Goal: Navigation & Orientation: Find specific page/section

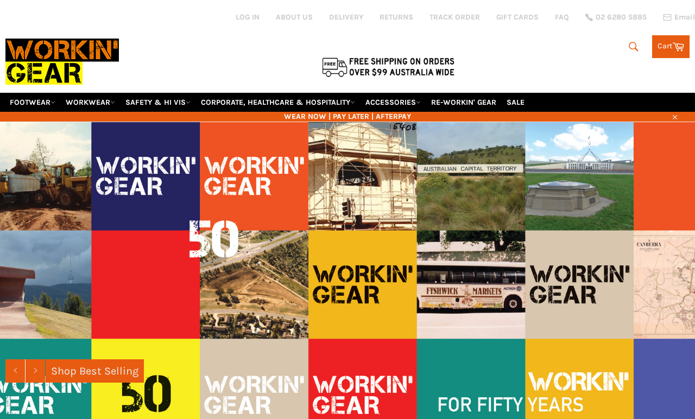
click at [628, 42] on icon "submit" at bounding box center [634, 47] width 12 height 12
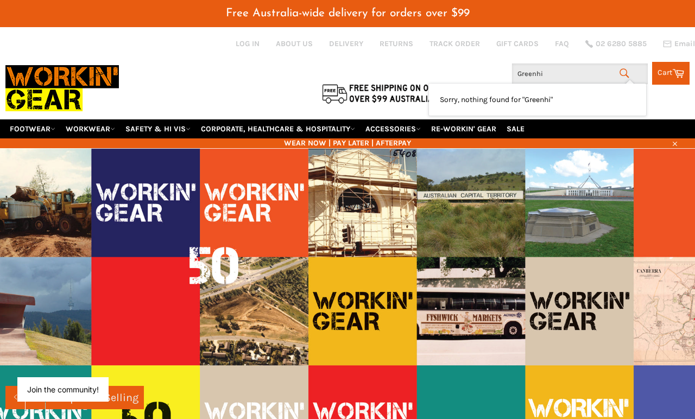
type input "Greenhip"
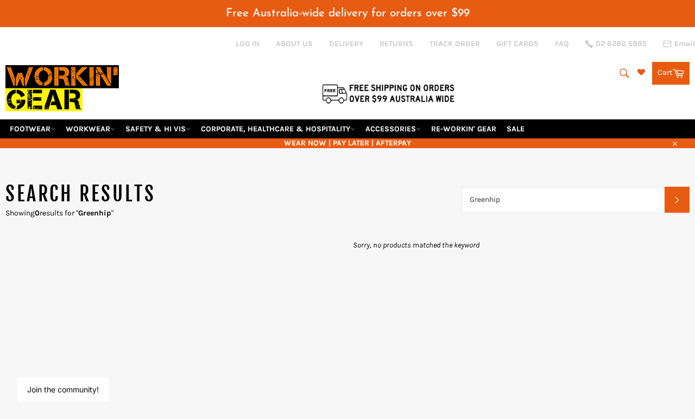
click at [524, 187] on input "Greenhip" at bounding box center [563, 200] width 203 height 26
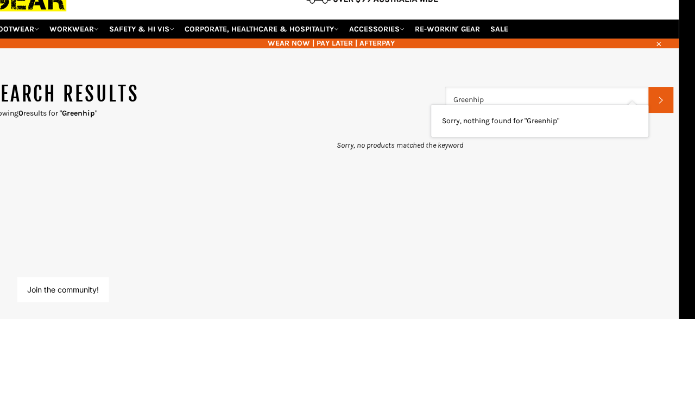
scroll to position [4, 16]
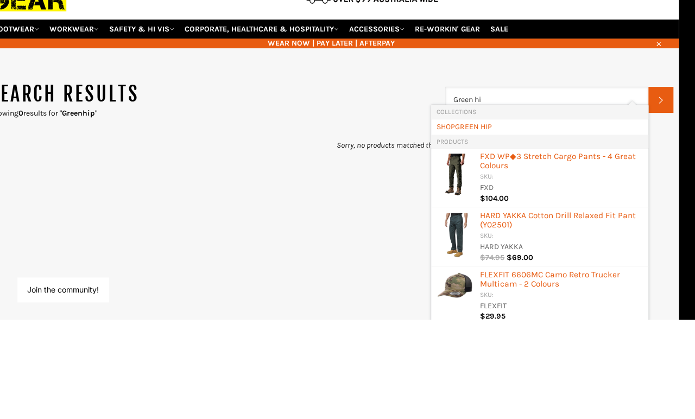
type input "Green hip"
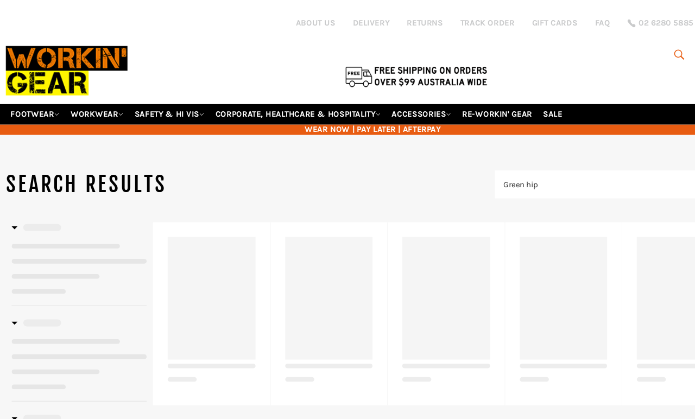
scroll to position [4, 0]
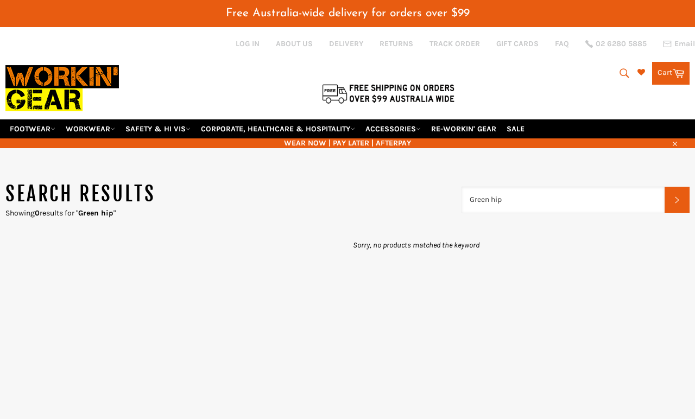
click at [542, 187] on input "Green hip" at bounding box center [563, 200] width 203 height 26
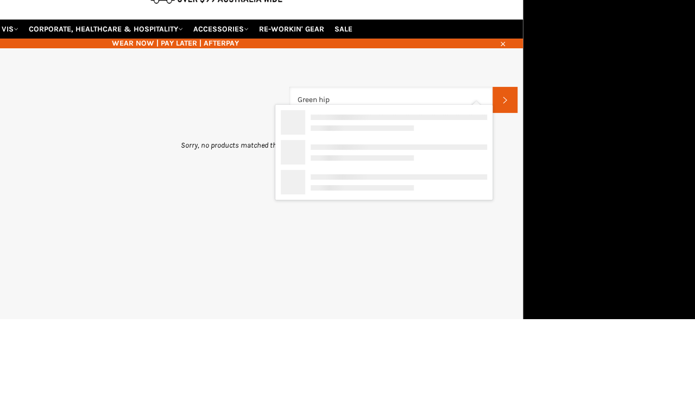
scroll to position [4, 16]
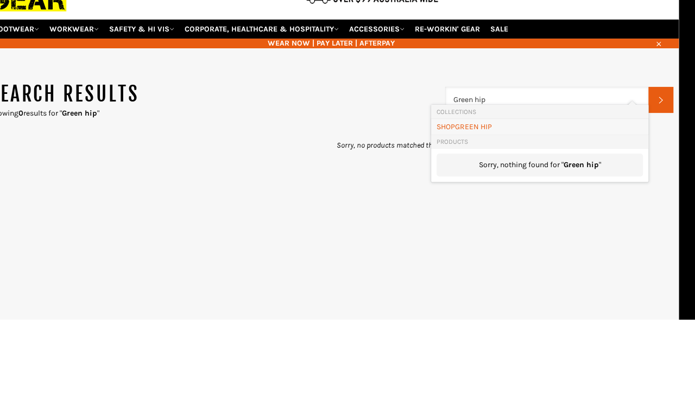
click at [529, 222] on link "SHOP GREEN HIP" at bounding box center [540, 227] width 206 height 10
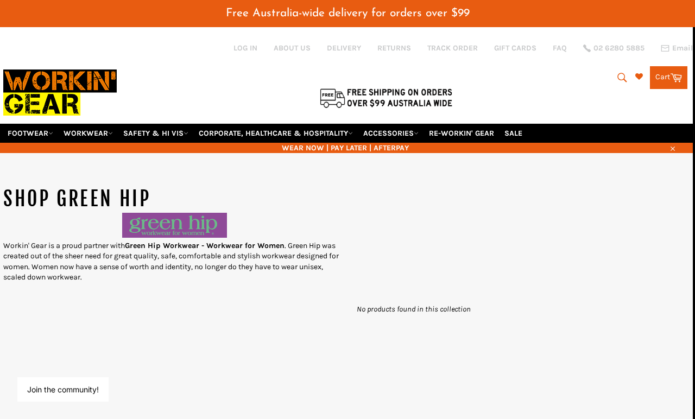
scroll to position [0, 2]
